Goal: Task Accomplishment & Management: Manage account settings

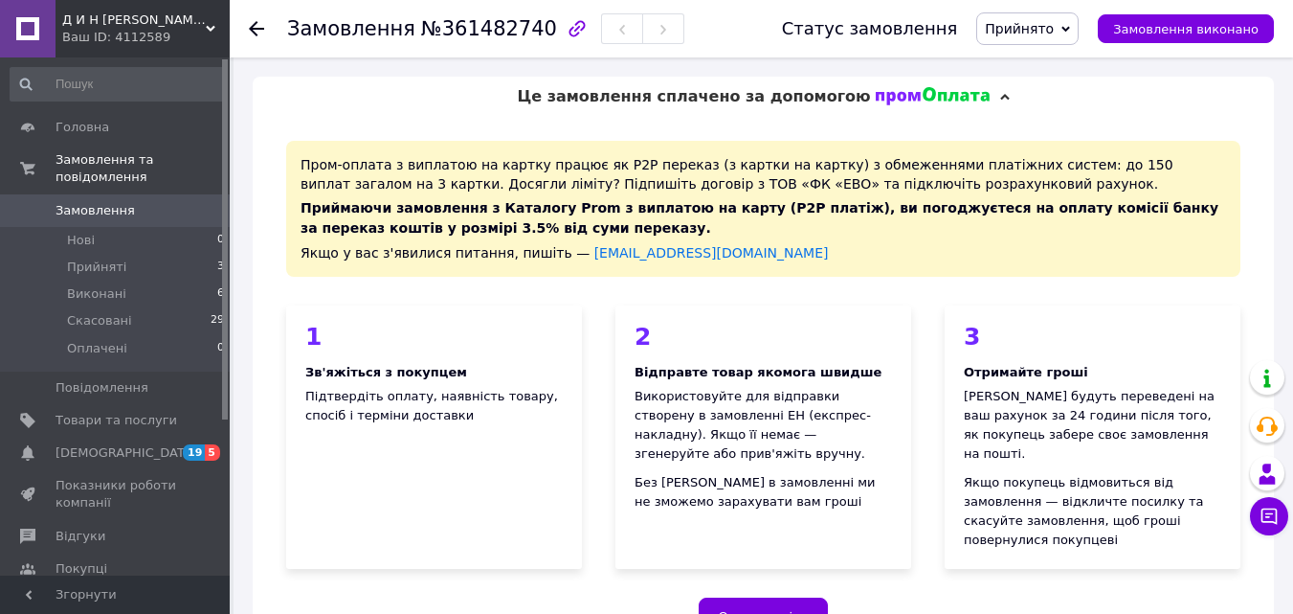
scroll to position [756, 0]
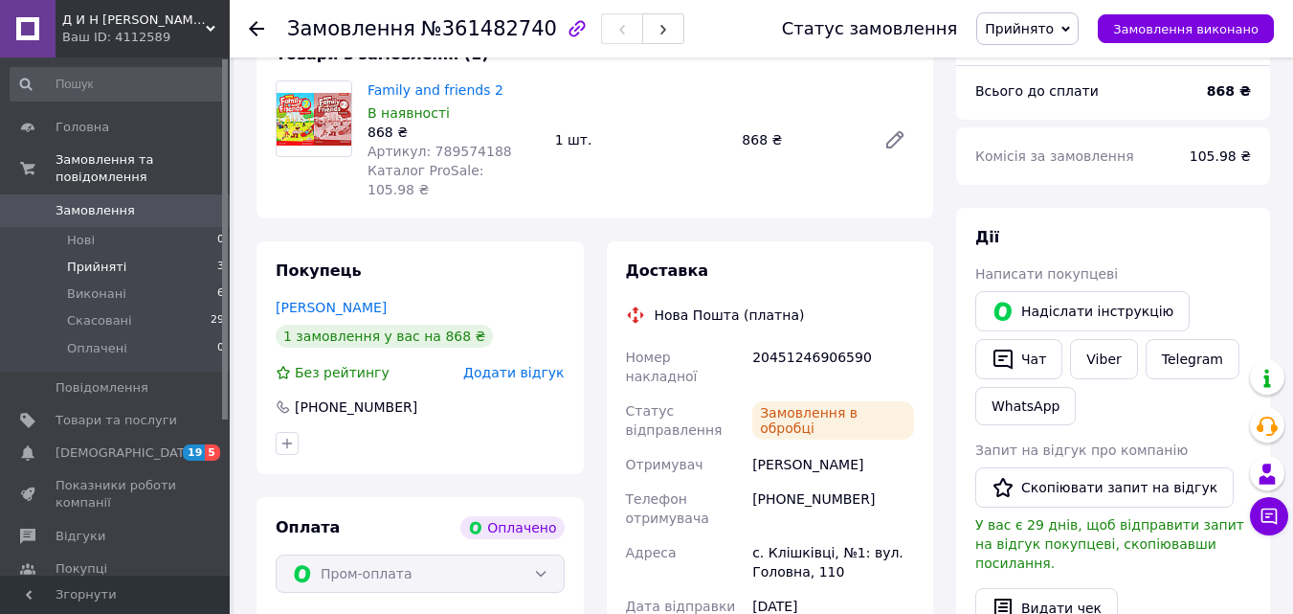
click at [98, 258] on span "Прийняті" at bounding box center [96, 266] width 59 height 17
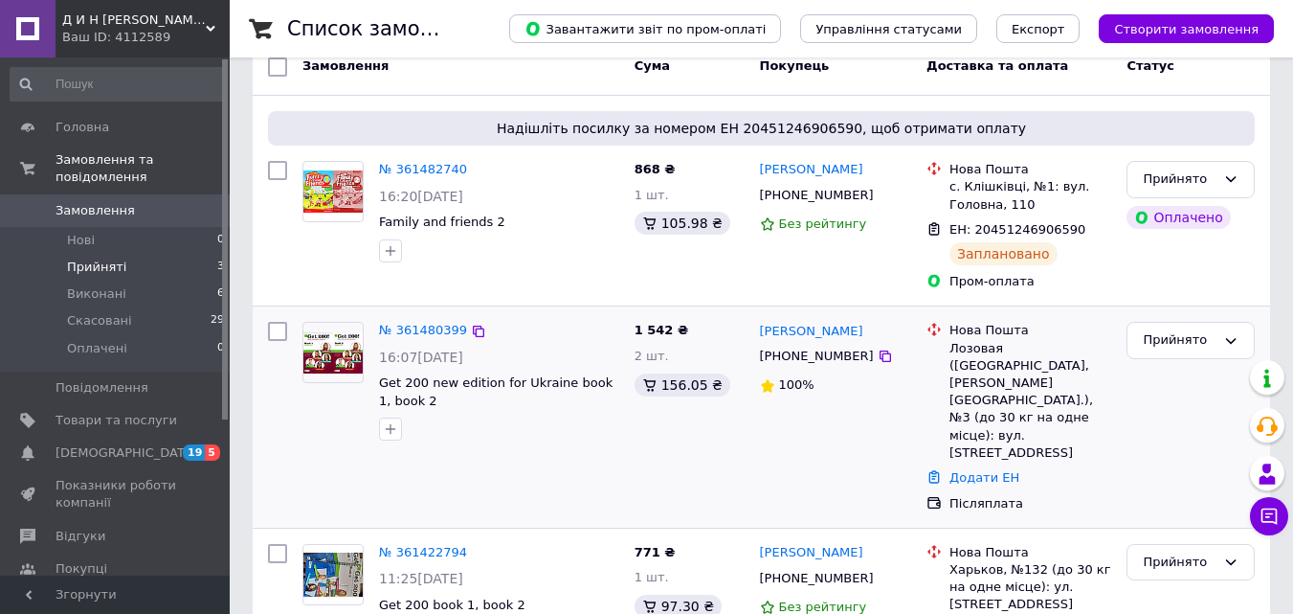
scroll to position [191, 0]
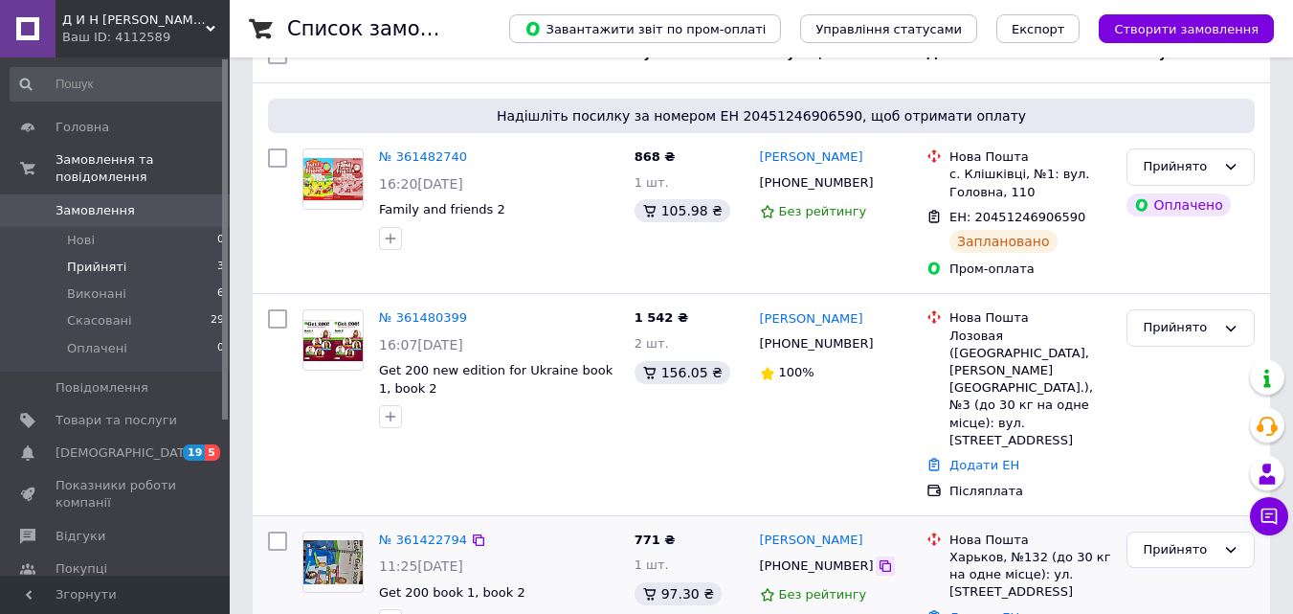
click at [878, 558] on icon at bounding box center [885, 565] width 15 height 15
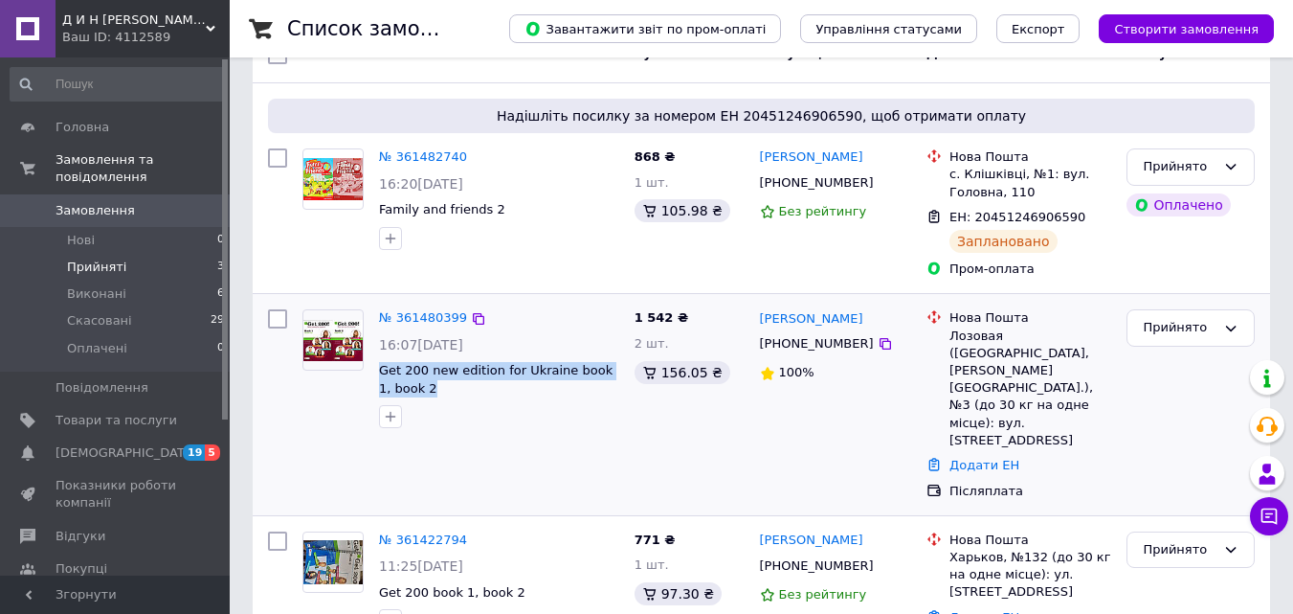
drag, startPoint x: 424, startPoint y: 386, endPoint x: 378, endPoint y: 369, distance: 48.7
click at [378, 369] on div "№ 361480399 16:07[DATE] Get 200 new edition for Ukraine book 1, book 2" at bounding box center [499, 368] width 256 height 134
copy span "Get 200 new edition for Ukraine book 1, book 2"
click at [94, 412] on span "Товари та послуги" at bounding box center [117, 420] width 122 height 17
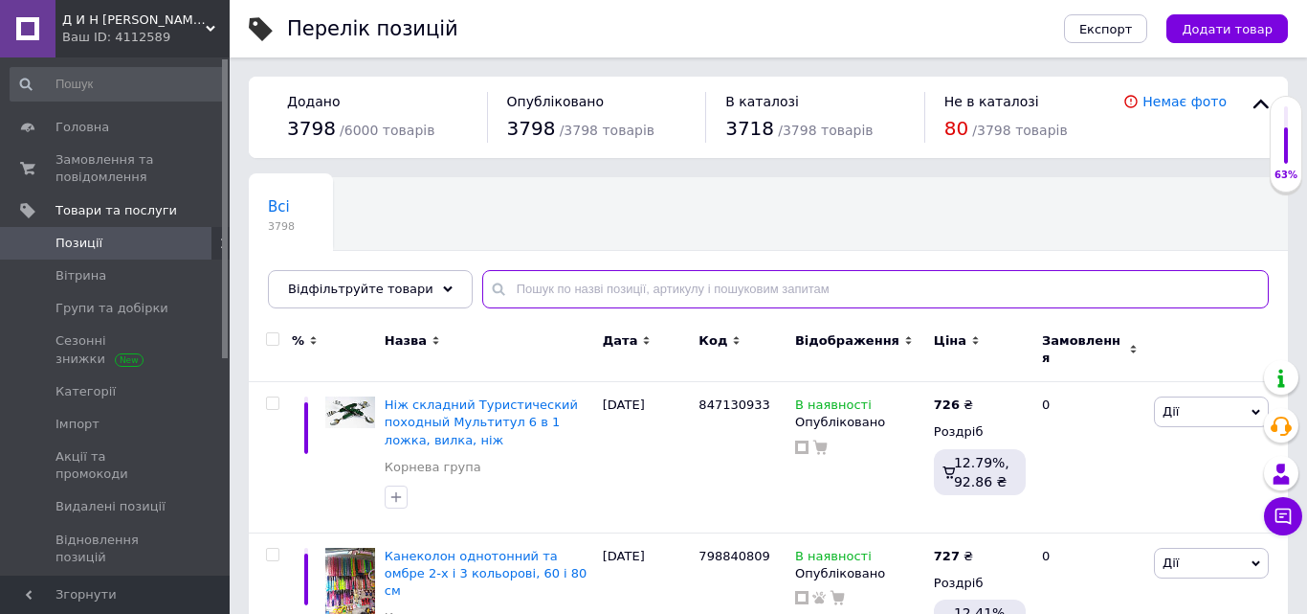
click at [531, 285] on input "text" at bounding box center [875, 289] width 787 height 38
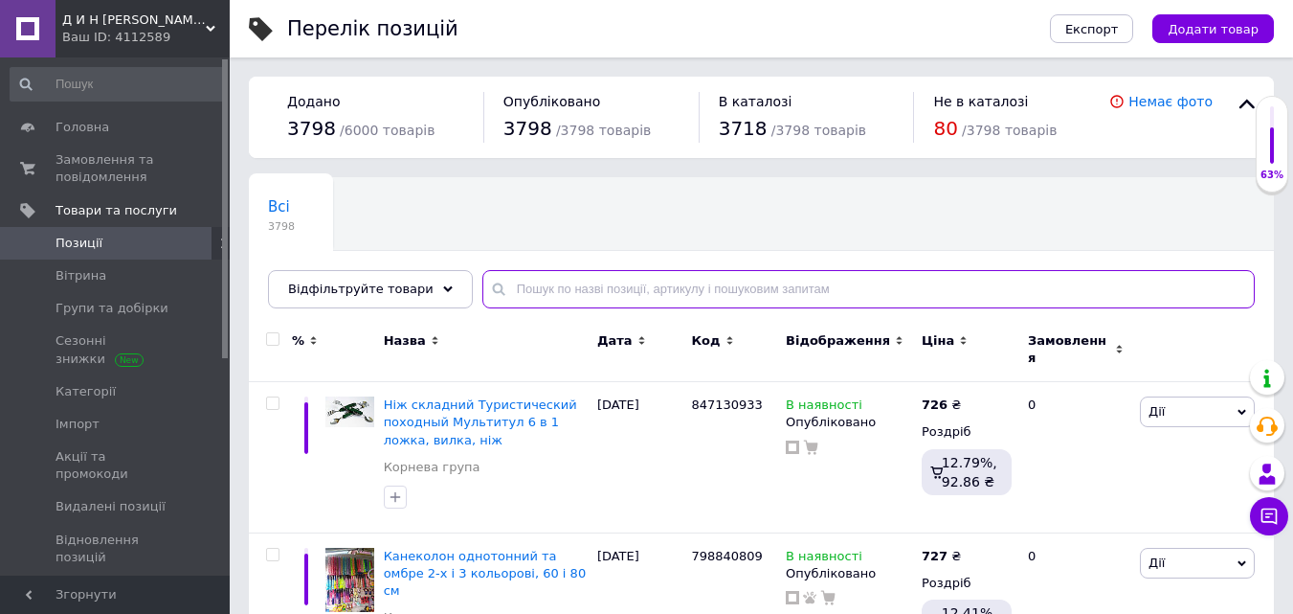
paste input "Get 200 new edition for Ukraine book 1, book 2"
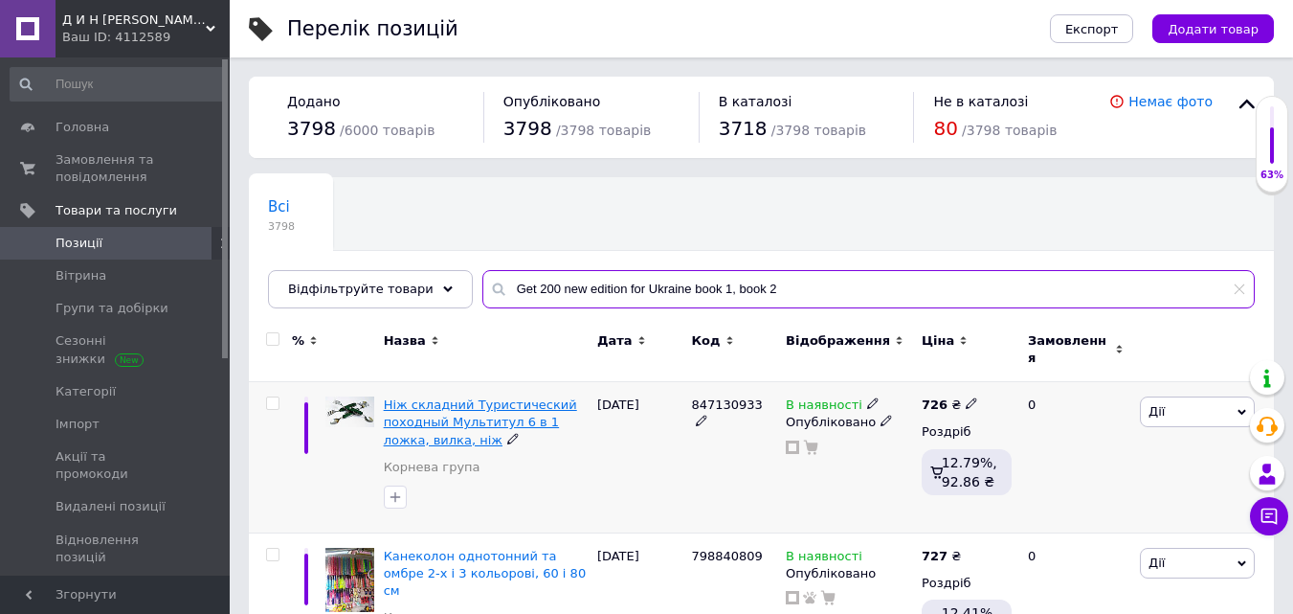
type input "Get 200 new edition for Ukraine book 1, book 2"
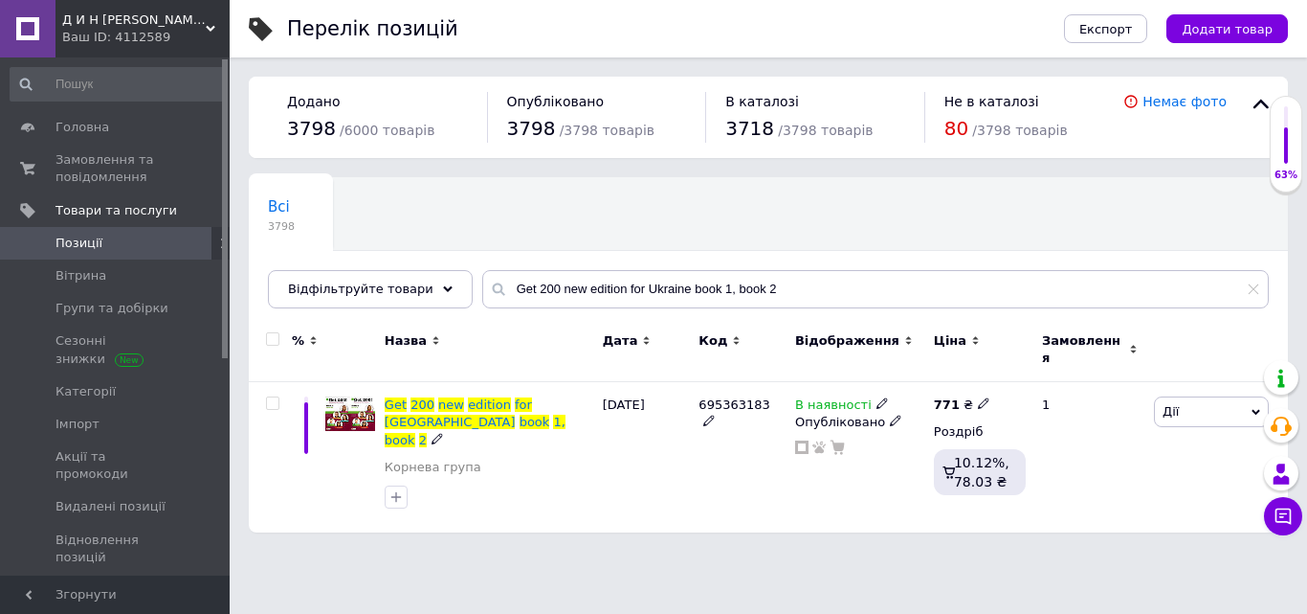
click at [1258, 408] on icon at bounding box center [1256, 412] width 9 height 9
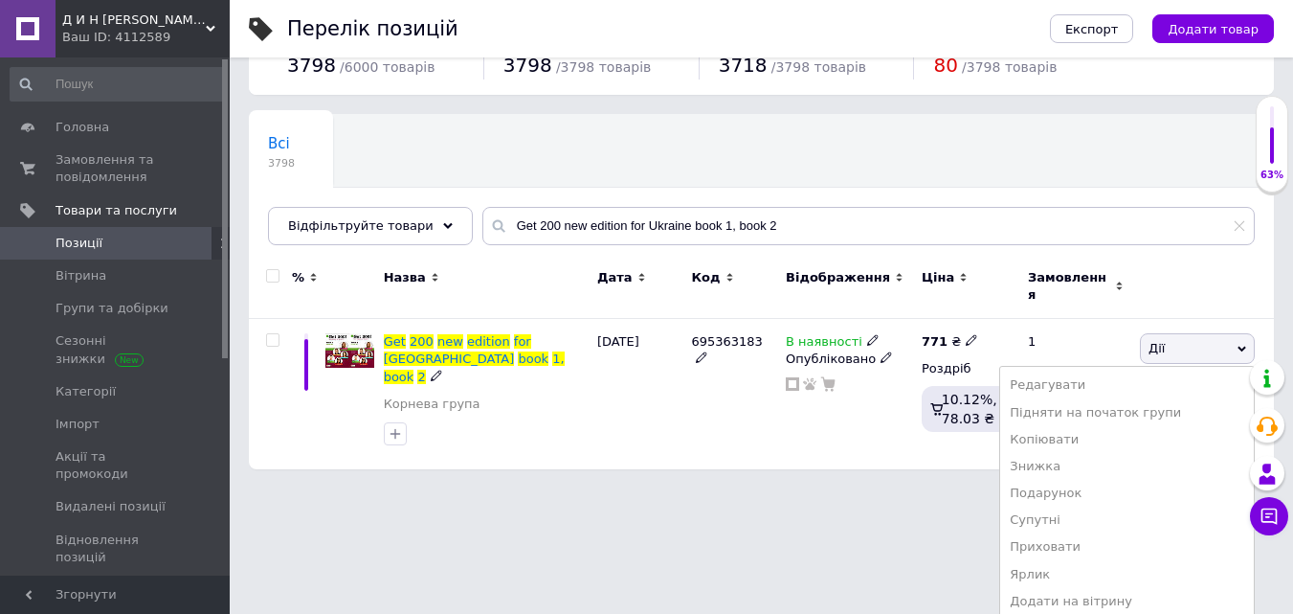
scroll to position [112, 0]
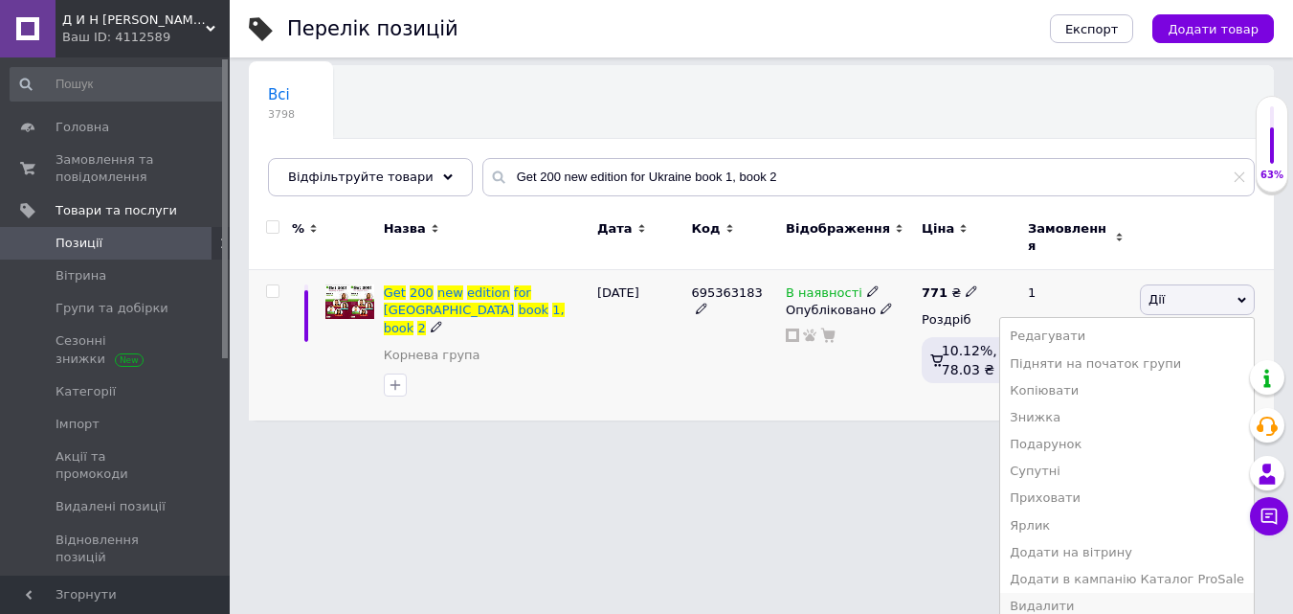
click at [1069, 593] on li "Видалити" at bounding box center [1127, 605] width 254 height 27
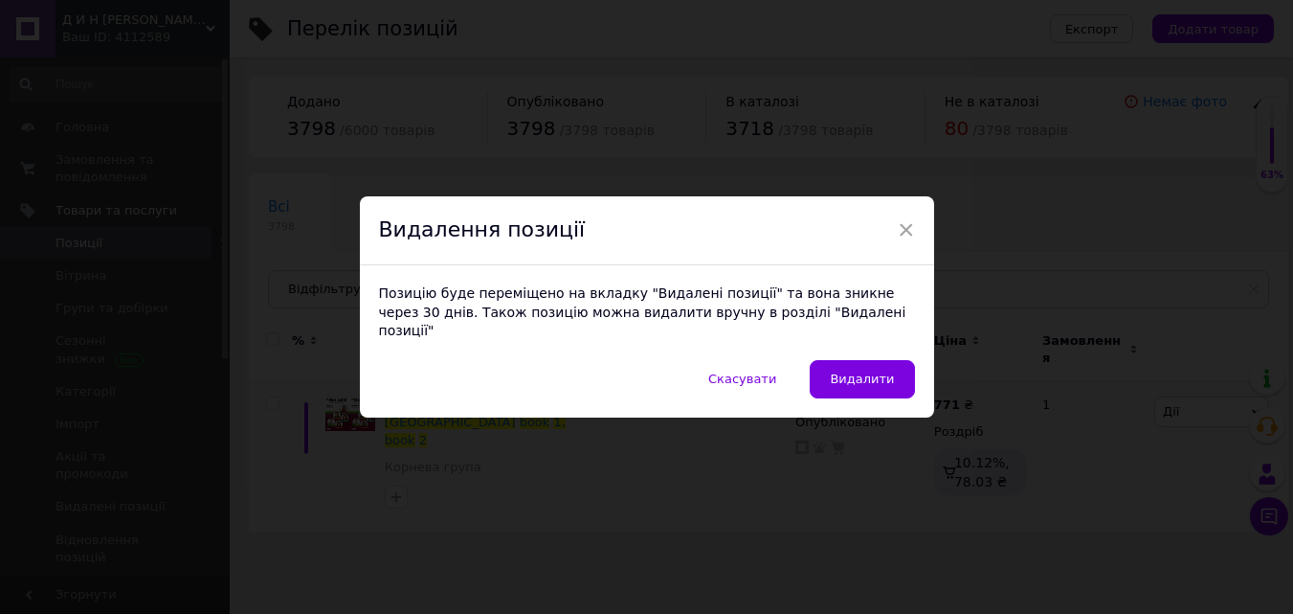
scroll to position [0, 0]
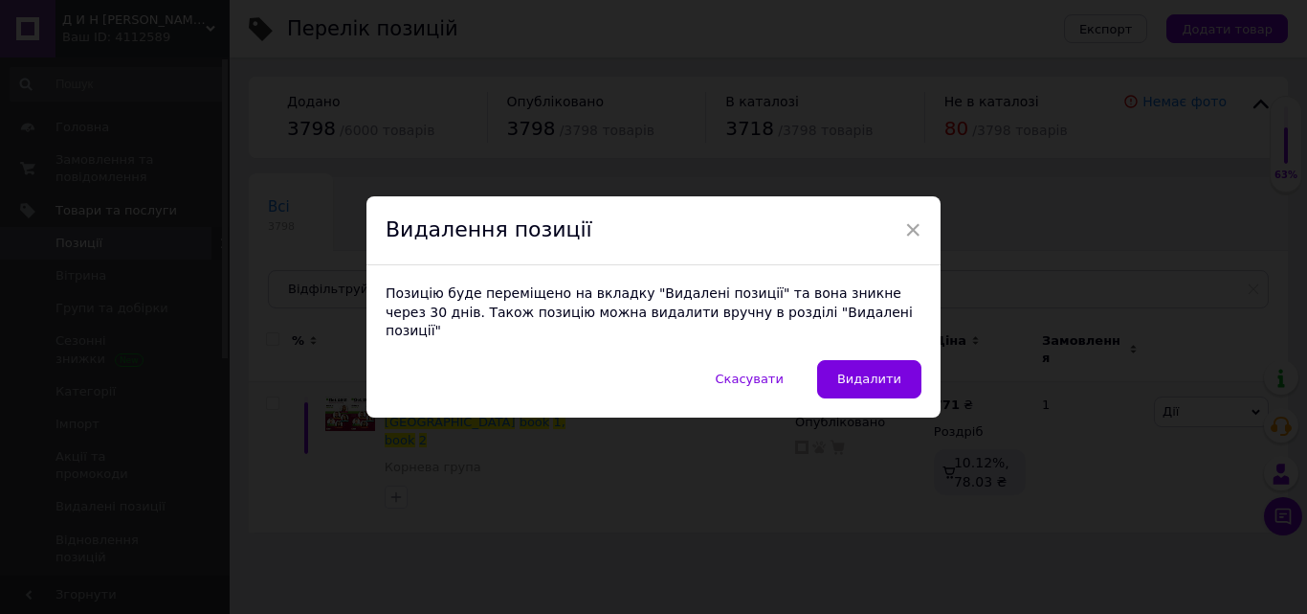
click at [866, 372] on span "Видалити" at bounding box center [869, 378] width 64 height 14
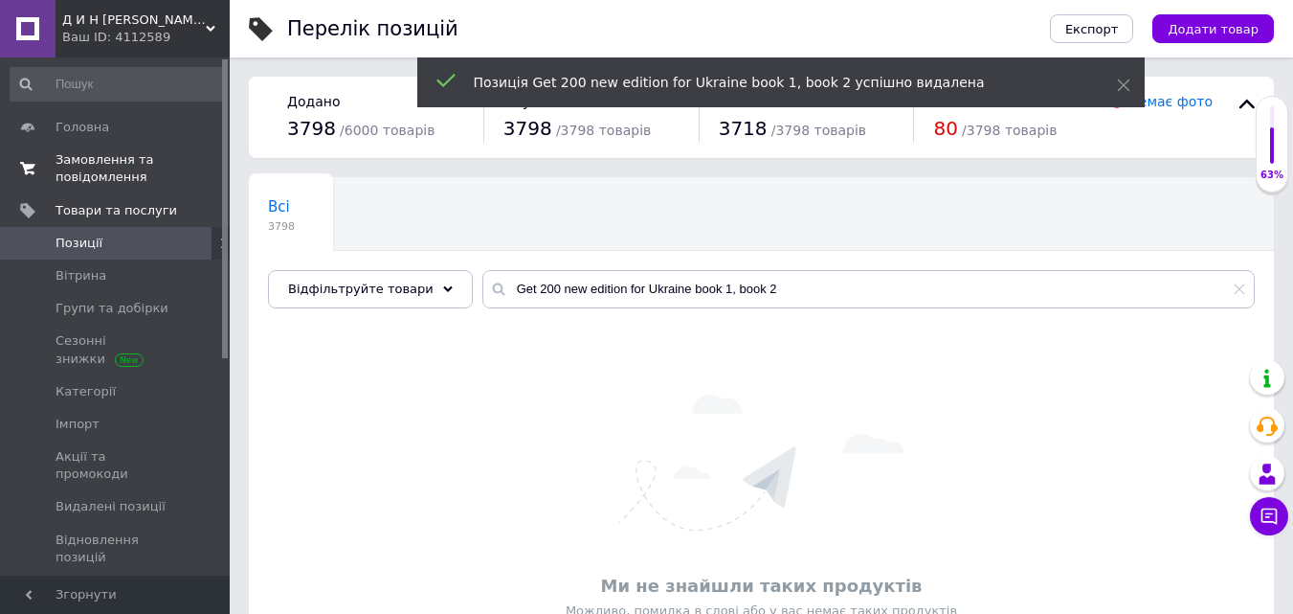
click at [78, 167] on span "Замовлення та повідомлення" at bounding box center [117, 168] width 122 height 34
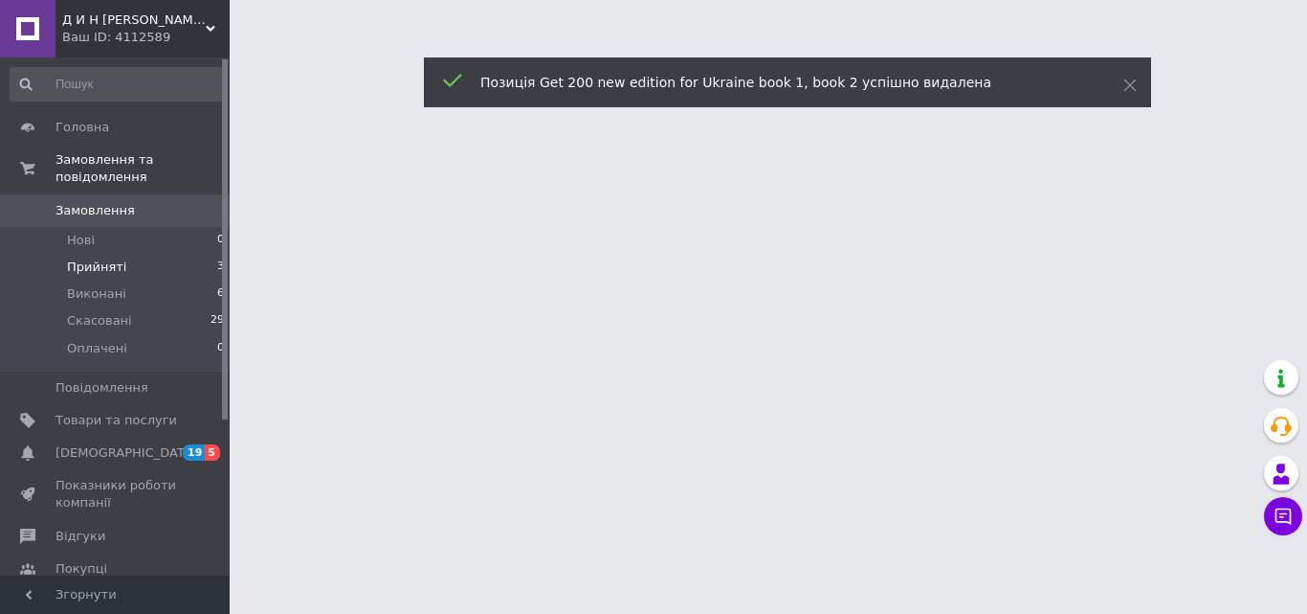
click at [96, 258] on span "Прийняті" at bounding box center [96, 266] width 59 height 17
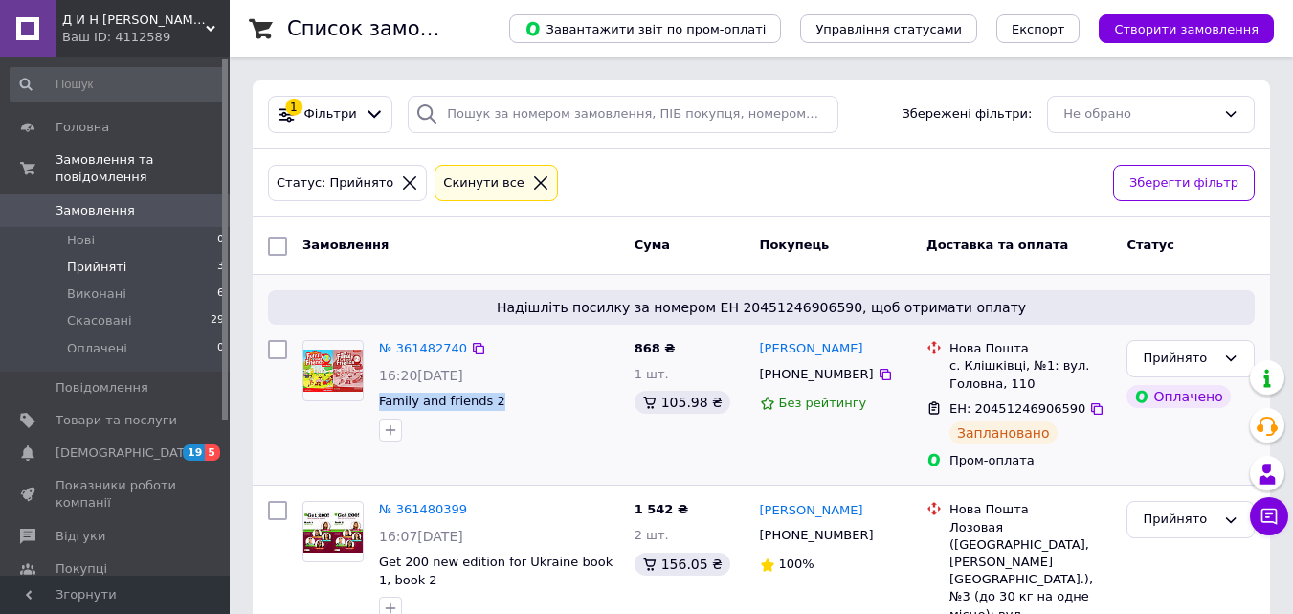
drag, startPoint x: 497, startPoint y: 405, endPoint x: 378, endPoint y: 402, distance: 118.7
click at [378, 402] on div "№ 361482740 16:20[DATE] Family and friends 2" at bounding box center [499, 390] width 256 height 116
copy span "Family and friends 2"
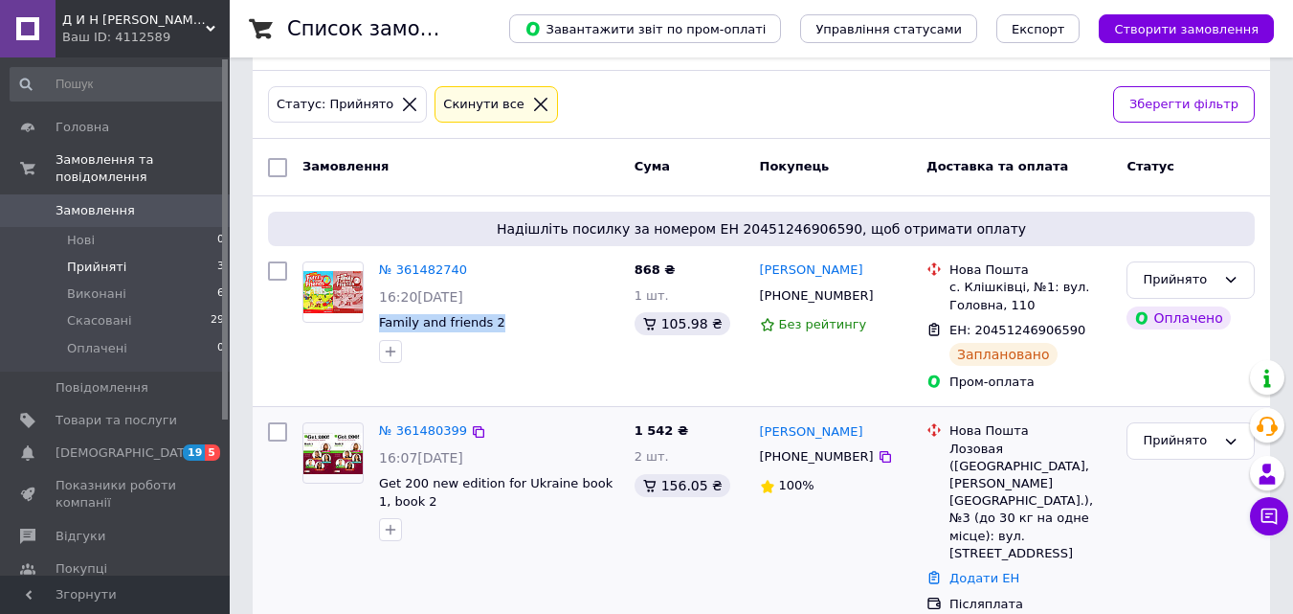
scroll to position [215, 0]
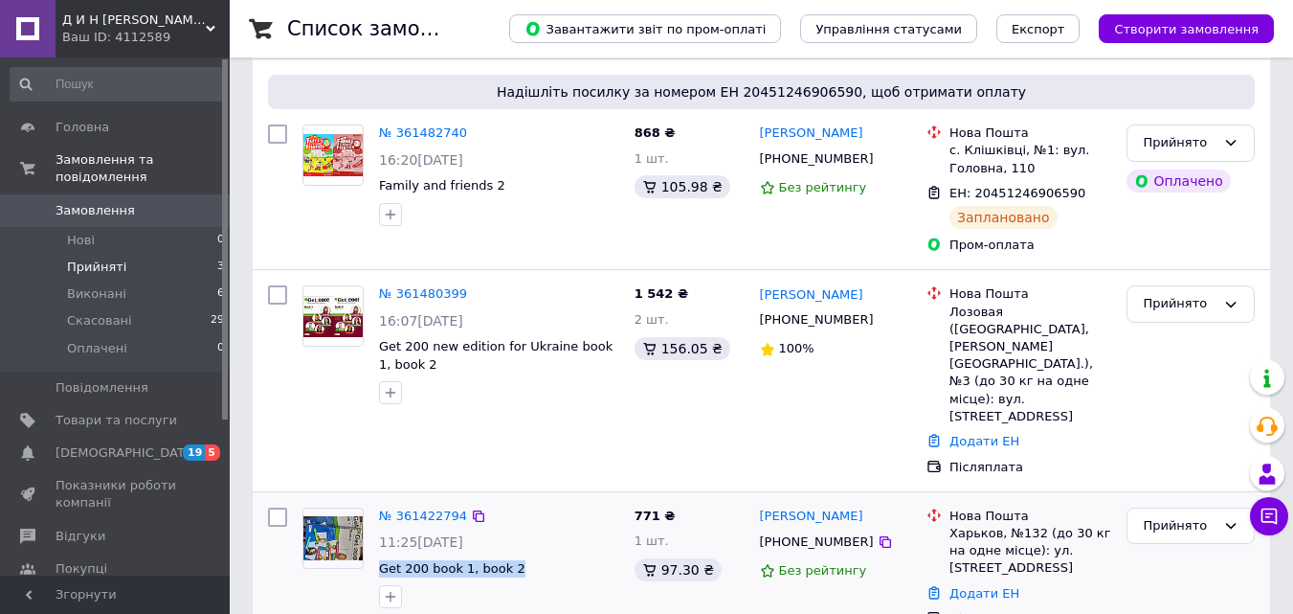
drag, startPoint x: 467, startPoint y: 515, endPoint x: 418, endPoint y: 524, distance: 49.6
click at [375, 512] on div "№ 361422794 11:25[DATE] Get 200 book 1, book 2" at bounding box center [499, 558] width 256 height 116
copy span "Get 200 book 1, book 2"
click at [878, 317] on icon at bounding box center [885, 319] width 15 height 15
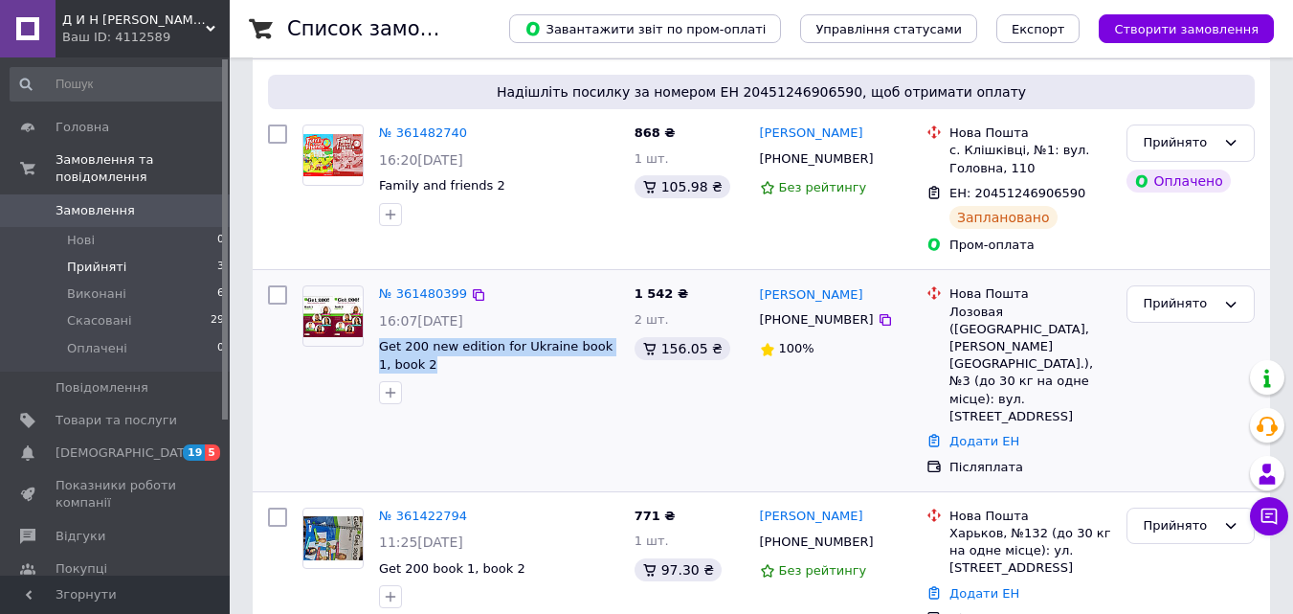
drag, startPoint x: 425, startPoint y: 365, endPoint x: 377, endPoint y: 347, distance: 50.9
click at [377, 347] on div "№ 361480399 16:07[DATE] Get 200 new edition for Ukraine book 1, book 2" at bounding box center [499, 345] width 256 height 134
copy span "Get 200 new edition for Ukraine book 1, book 2"
click at [1230, 304] on icon at bounding box center [1231, 304] width 11 height 6
click at [792, 398] on div "[PERSON_NAME] [PHONE_NUMBER] 100%" at bounding box center [835, 380] width 167 height 205
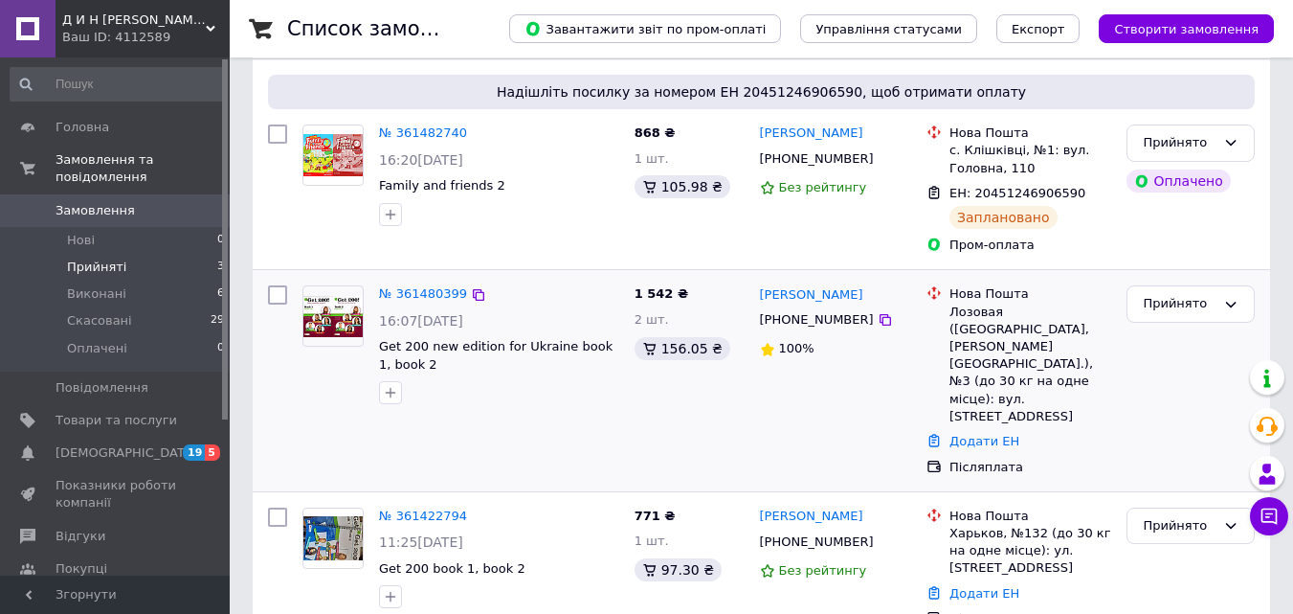
click at [434, 370] on span "Get 200 new edition for Ukraine book 1, book 2" at bounding box center [499, 355] width 240 height 35
drag, startPoint x: 431, startPoint y: 363, endPoint x: 448, endPoint y: 363, distance: 17.2
click at [389, 350] on span "Get 200 new edition for Ukraine book 1, book 2" at bounding box center [499, 355] width 240 height 35
click at [449, 383] on div at bounding box center [499, 392] width 248 height 31
drag, startPoint x: 431, startPoint y: 369, endPoint x: 379, endPoint y: 347, distance: 56.2
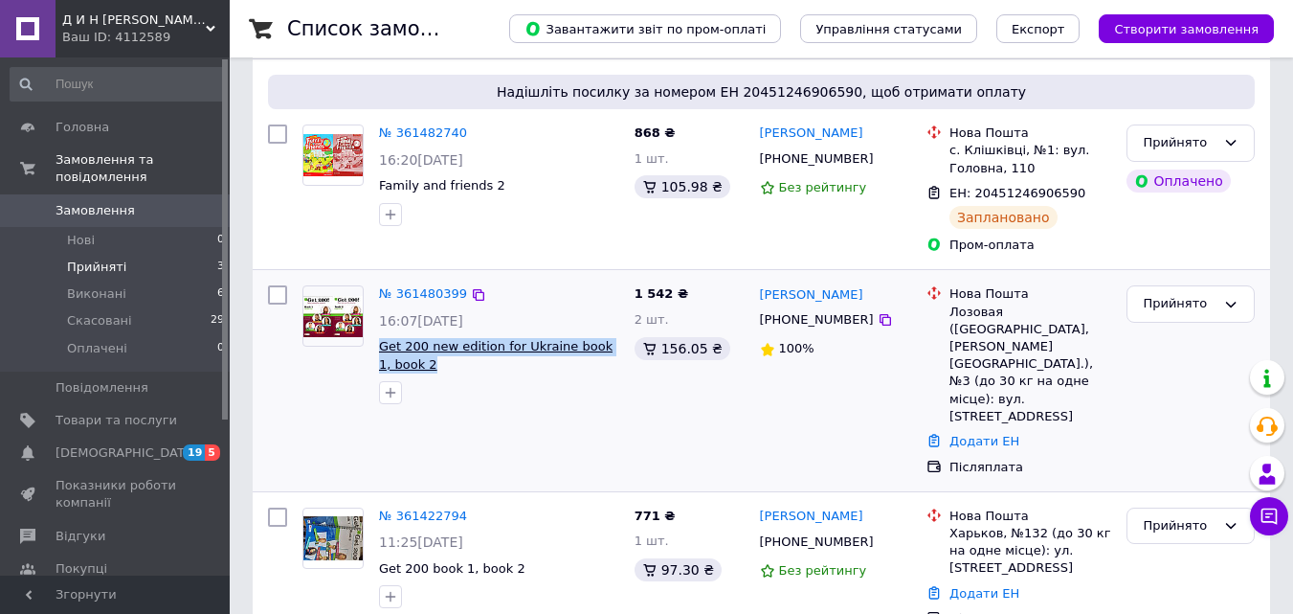
click at [379, 347] on span "Get 200 new edition for Ukraine book 1, book 2" at bounding box center [499, 355] width 240 height 35
copy span "Get 200 new edition for Ukraine book 1, book 2"
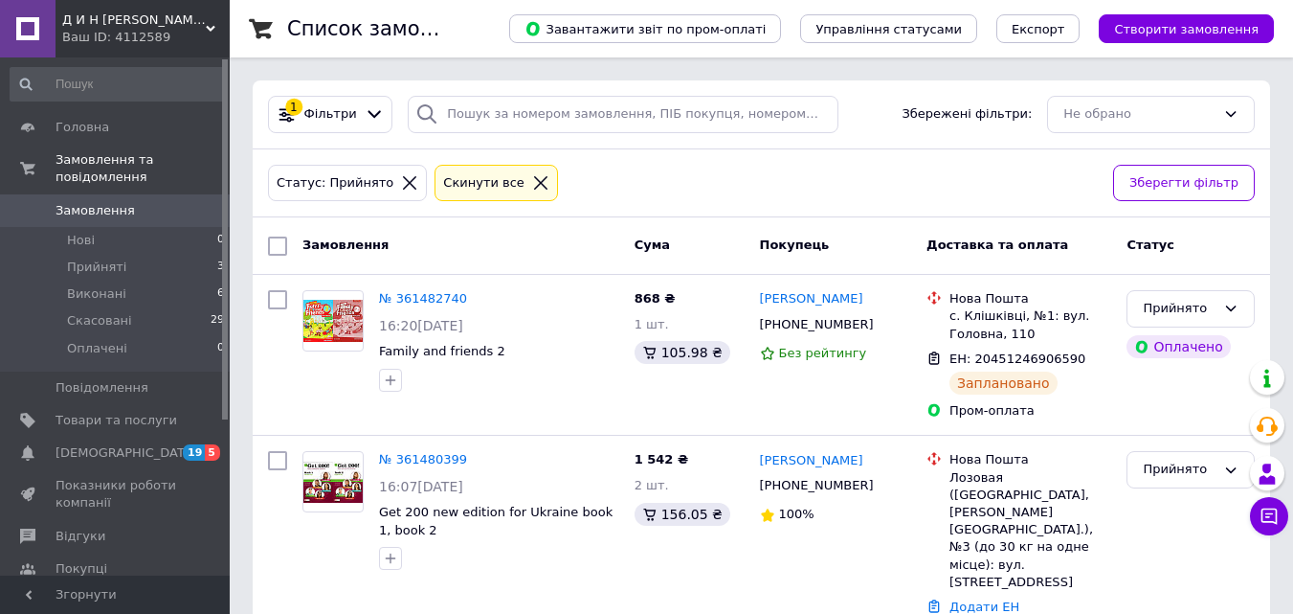
scroll to position [166, 0]
